Goal: Task Accomplishment & Management: Manage account settings

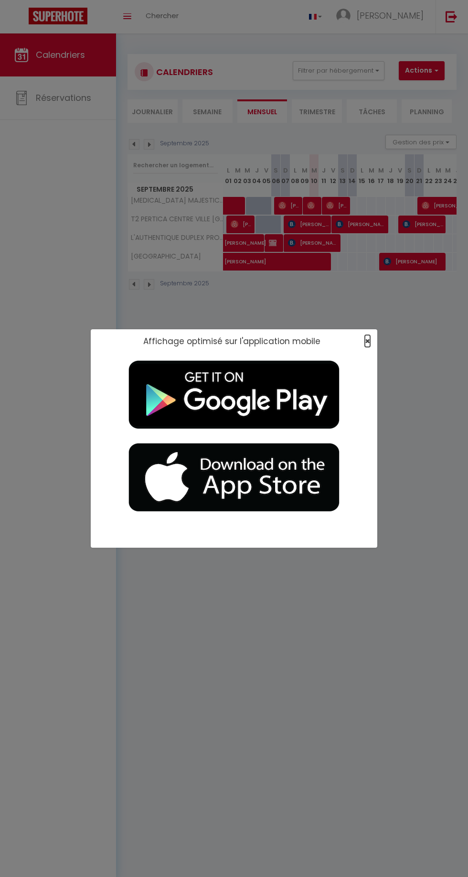
click at [367, 341] on span "×" at bounding box center [367, 341] width 5 height 12
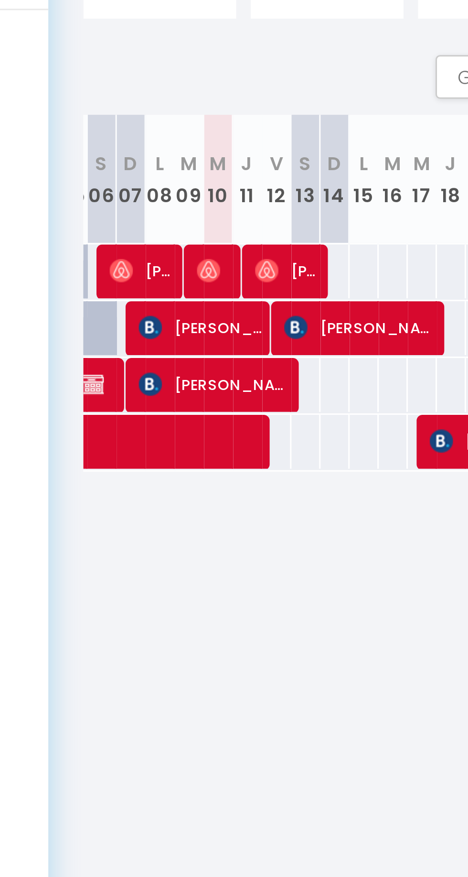
scroll to position [0, 143]
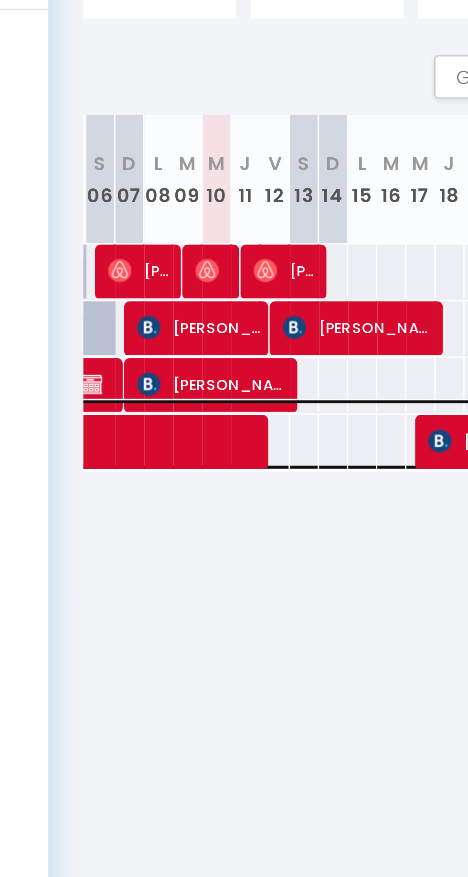
click at [168, 260] on span "[PERSON_NAME]" at bounding box center [203, 257] width 242 height 18
select select "OK"
select select "0"
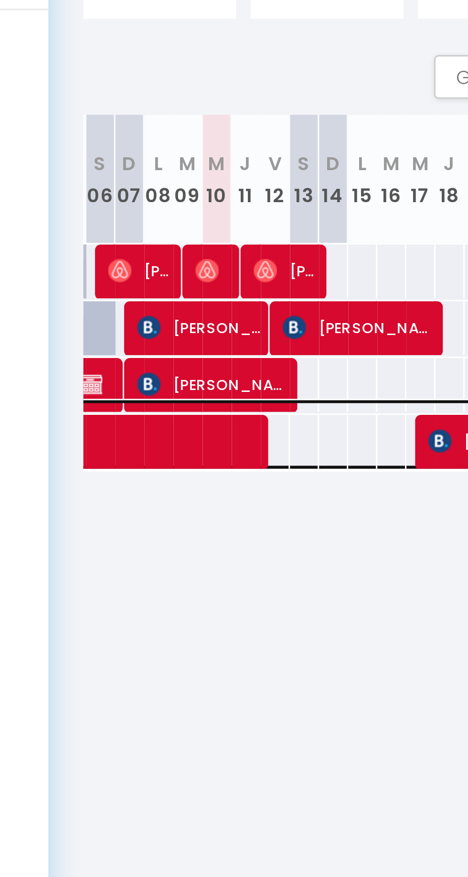
select select "1"
select select
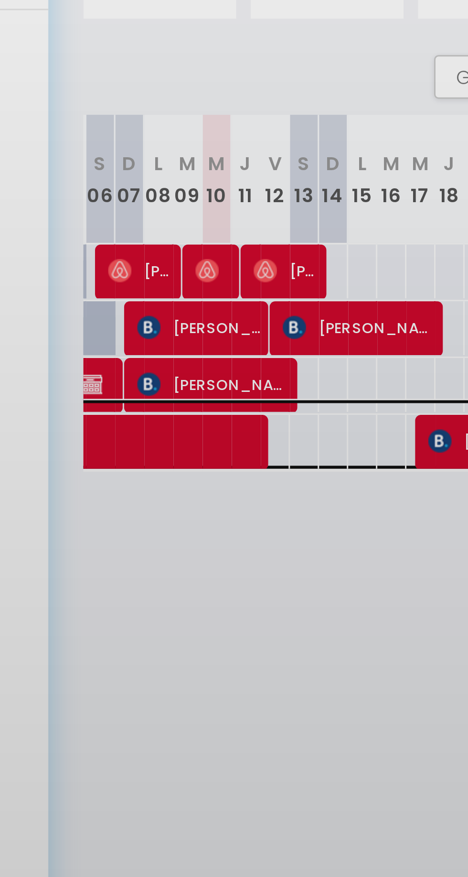
select select "51075"
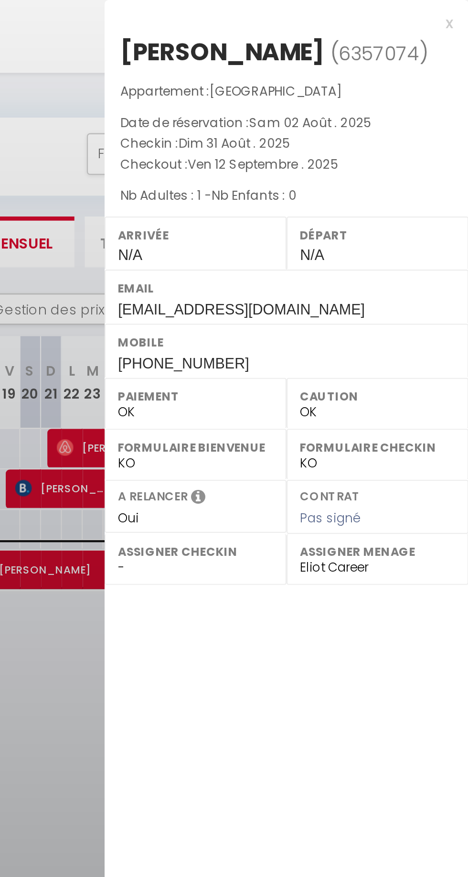
scroll to position [0, 0]
click at [271, 79] on div at bounding box center [234, 438] width 468 height 877
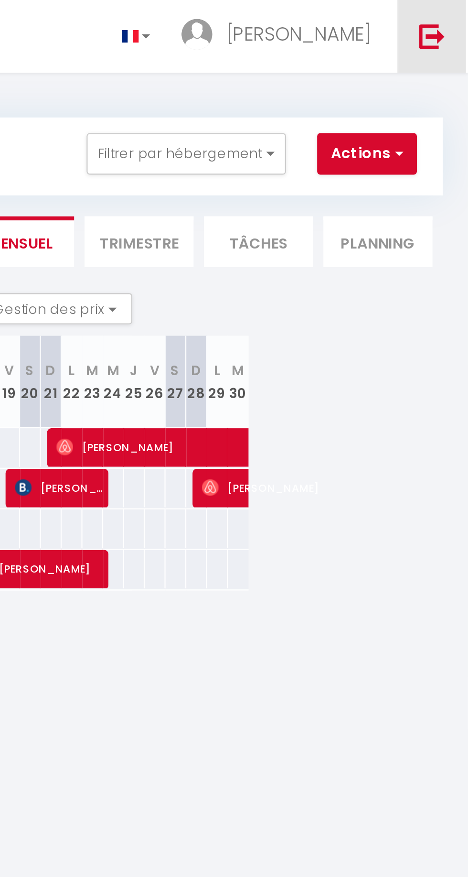
click at [457, 2] on link at bounding box center [452, 16] width 32 height 33
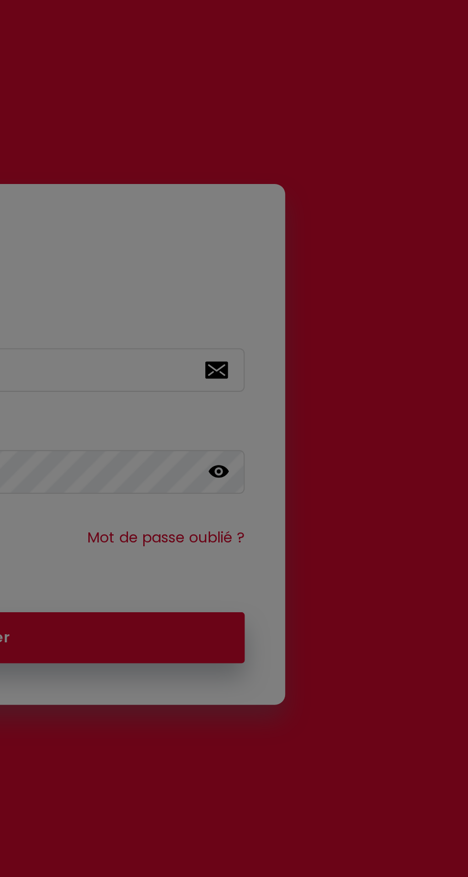
checkbox input "true"
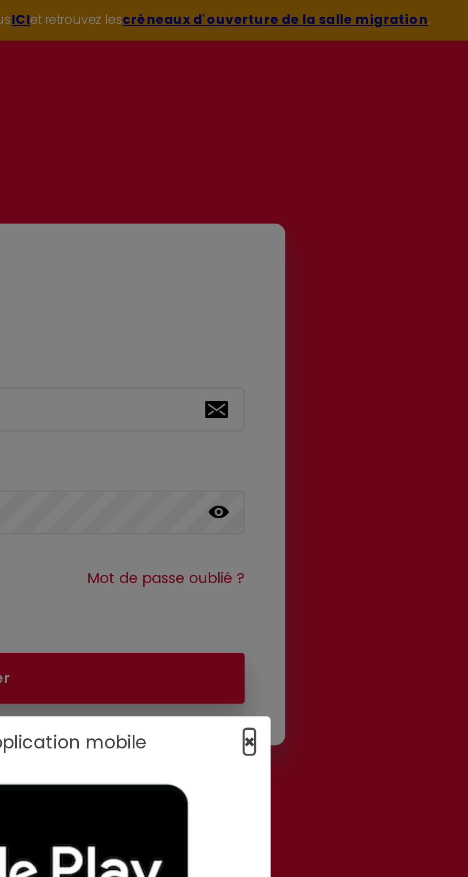
click at [367, 343] on span "×" at bounding box center [367, 341] width 5 height 12
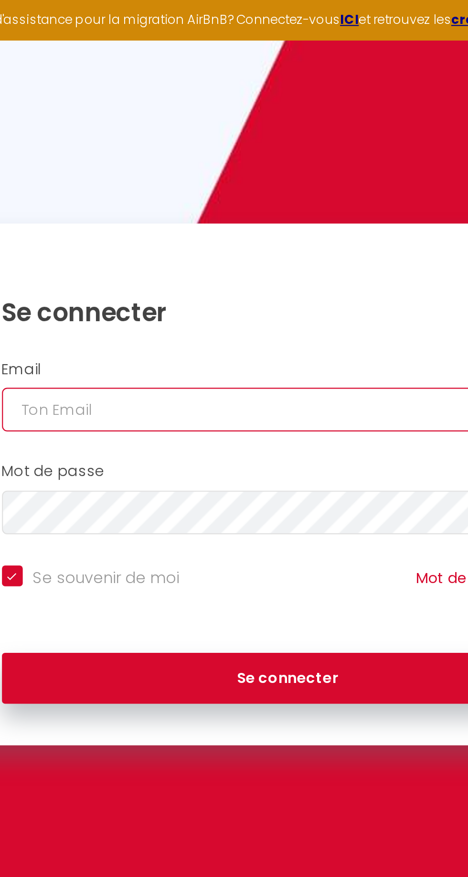
click at [135, 193] on input "email" at bounding box center [234, 188] width 263 height 20
type input "[EMAIL_ADDRESS][DOMAIN_NAME]"
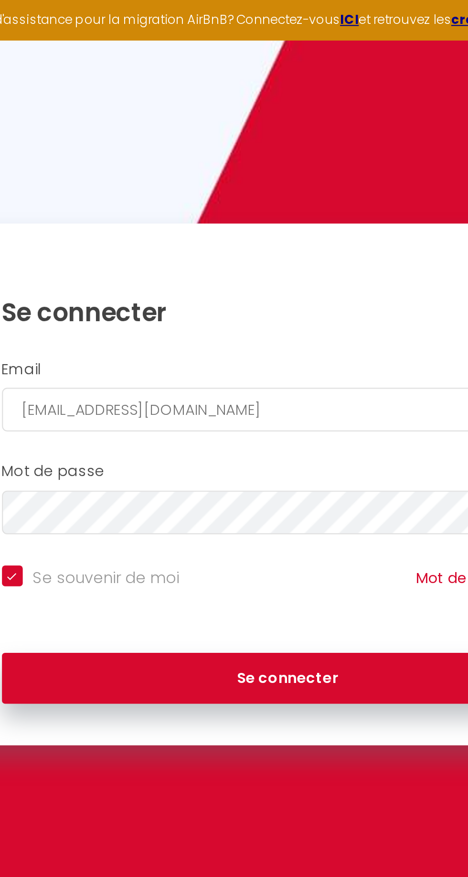
click at [103, 300] on button "Se connecter" at bounding box center [234, 312] width 263 height 24
checkbox input "true"
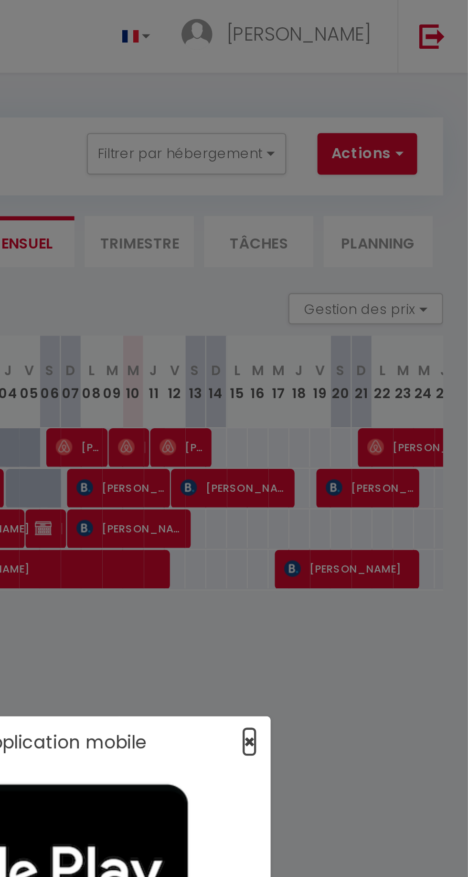
click at [367, 343] on span "×" at bounding box center [367, 341] width 5 height 12
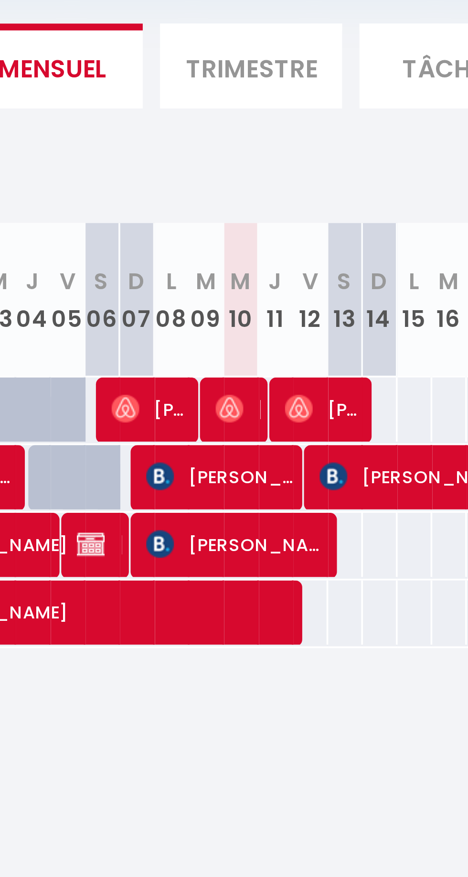
scroll to position [0, 0]
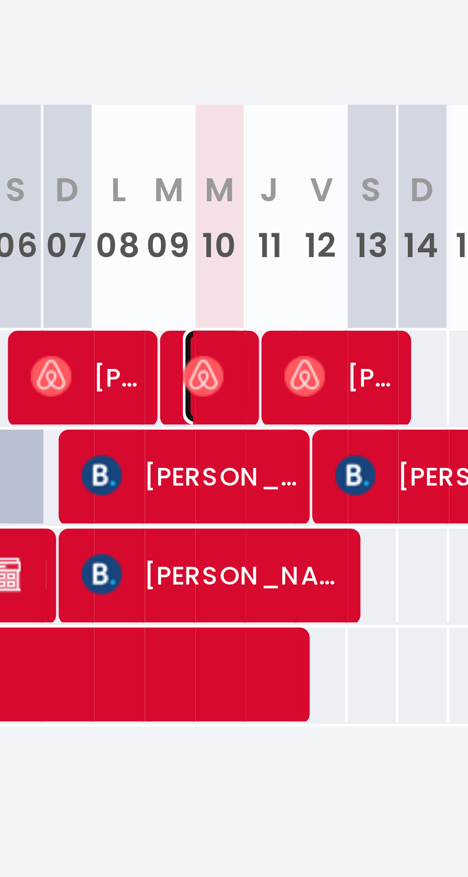
click at [313, 204] on img at bounding box center [311, 206] width 8 height 8
select select "OK"
select select "0"
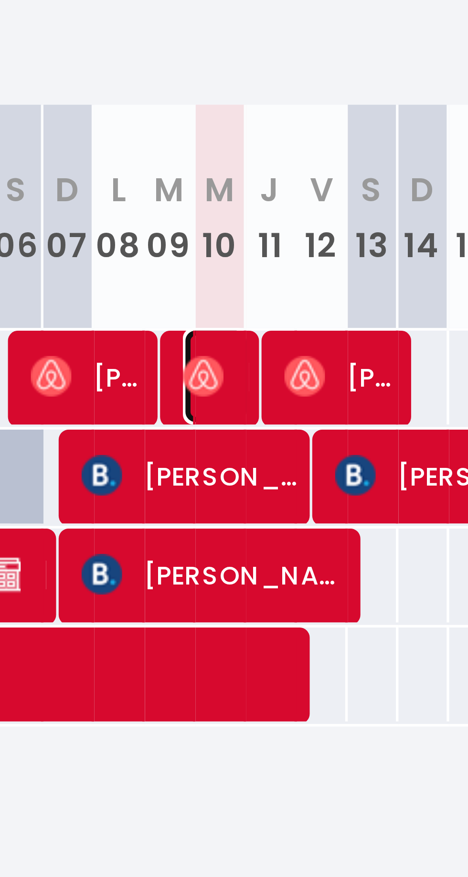
select select "1"
select select
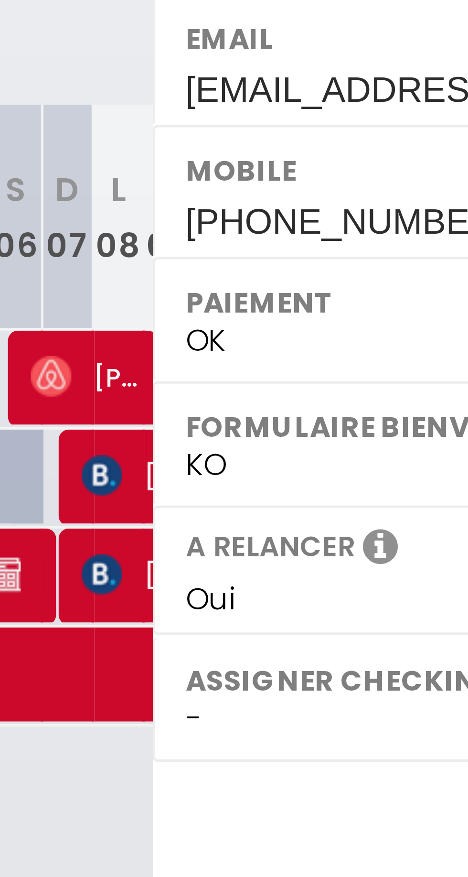
select select "51075"
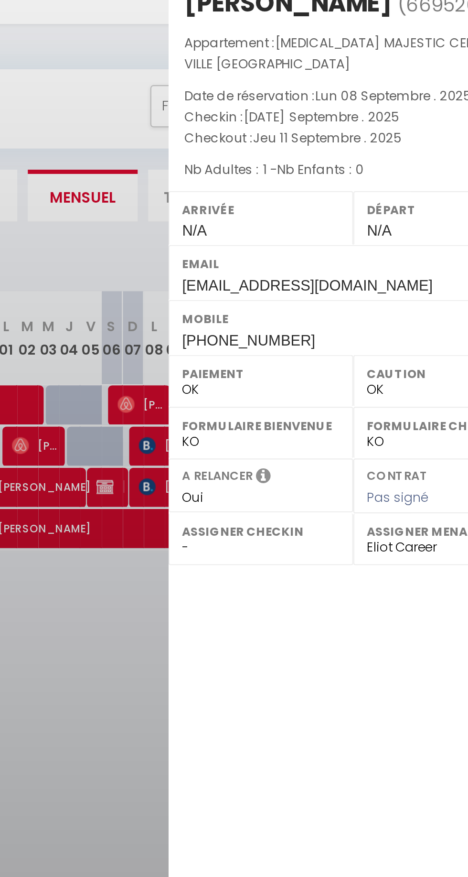
scroll to position [0, 0]
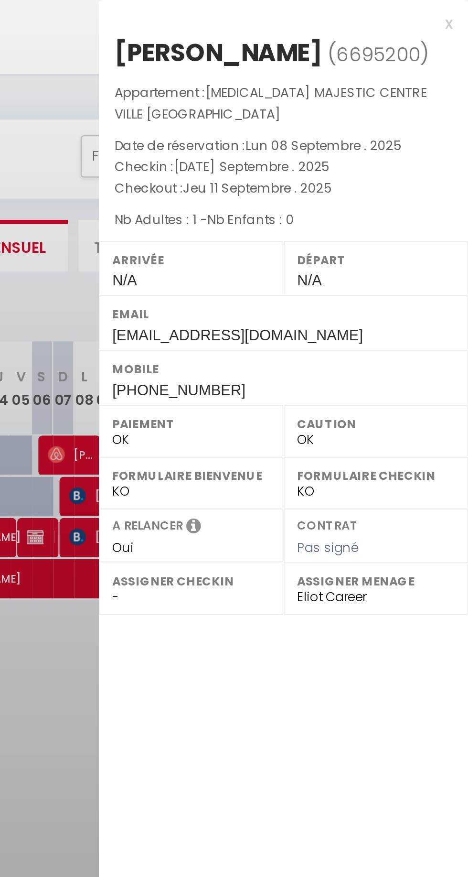
click at [457, 8] on div "x" at bounding box center [381, 10] width 160 height 11
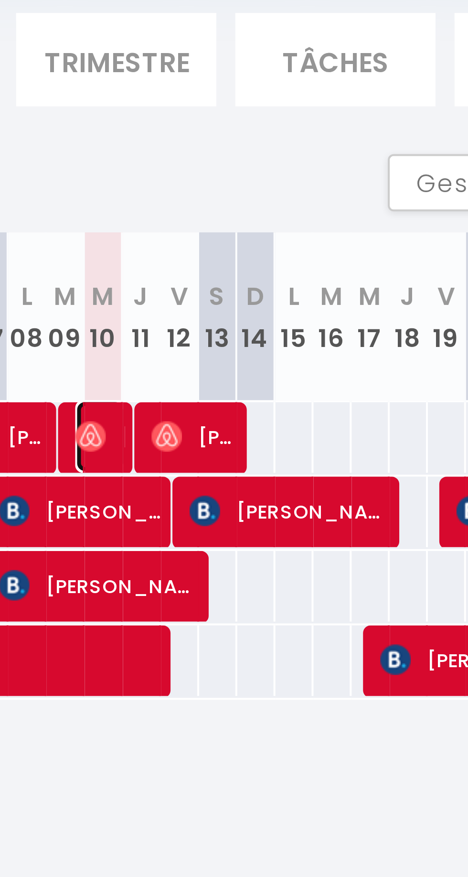
click at [313, 203] on img at bounding box center [311, 206] width 8 height 8
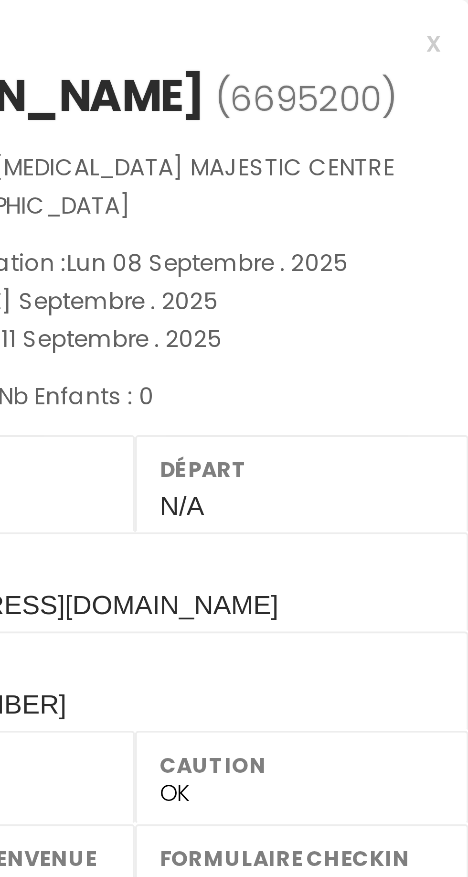
click at [458, 9] on div "x" at bounding box center [381, 10] width 160 height 11
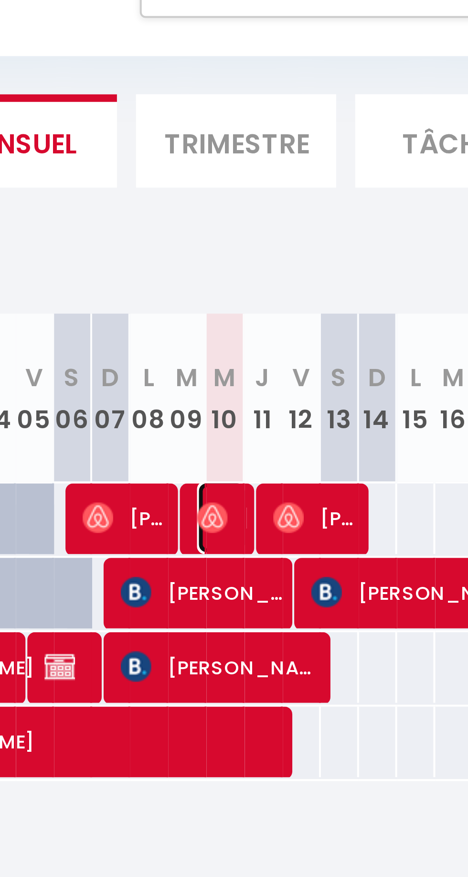
click at [313, 205] on img at bounding box center [311, 206] width 8 height 8
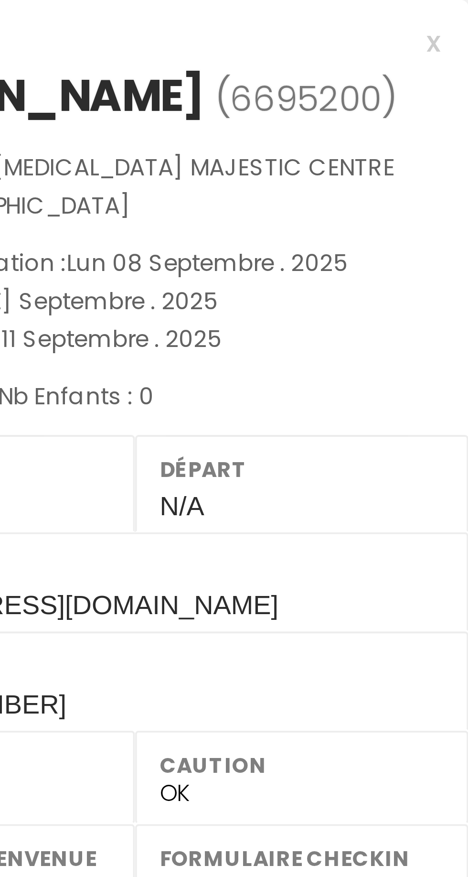
click at [460, 11] on div "x" at bounding box center [381, 10] width 160 height 11
